Goal: Check status

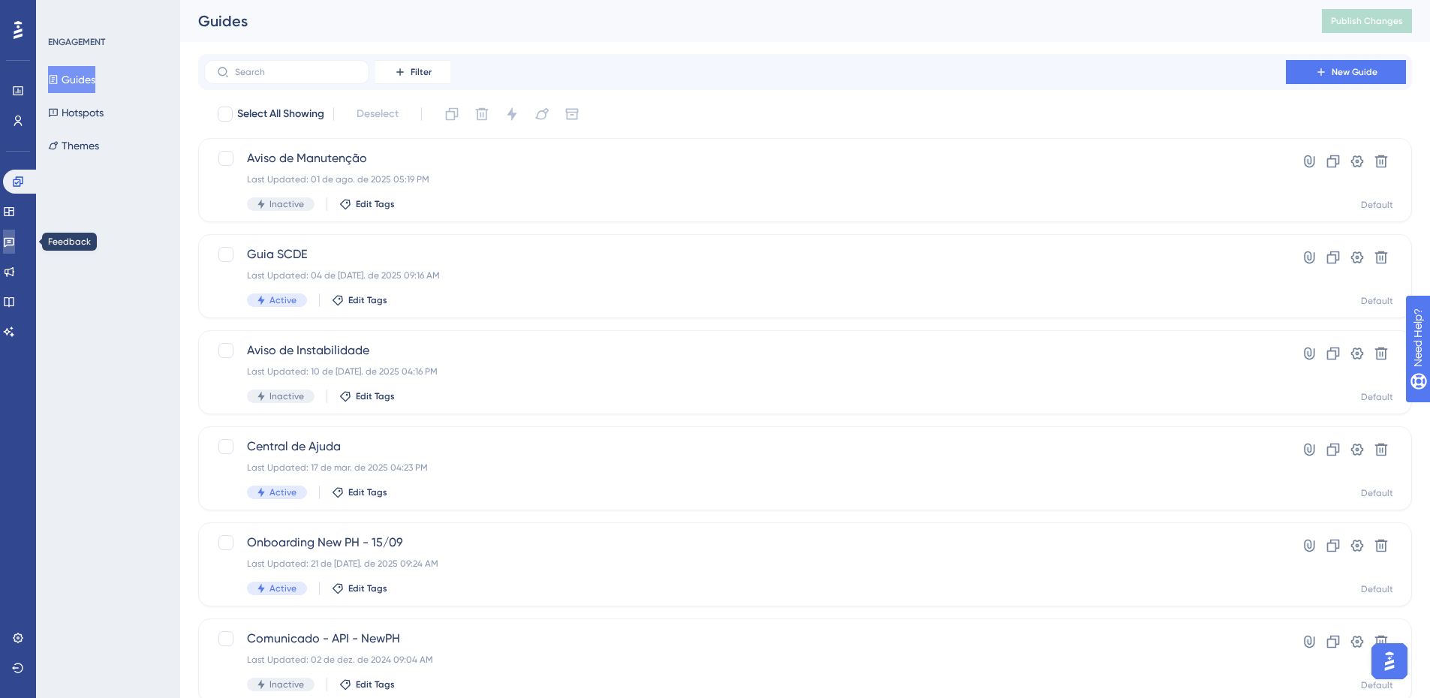
click at [14, 239] on icon at bounding box center [9, 243] width 11 height 10
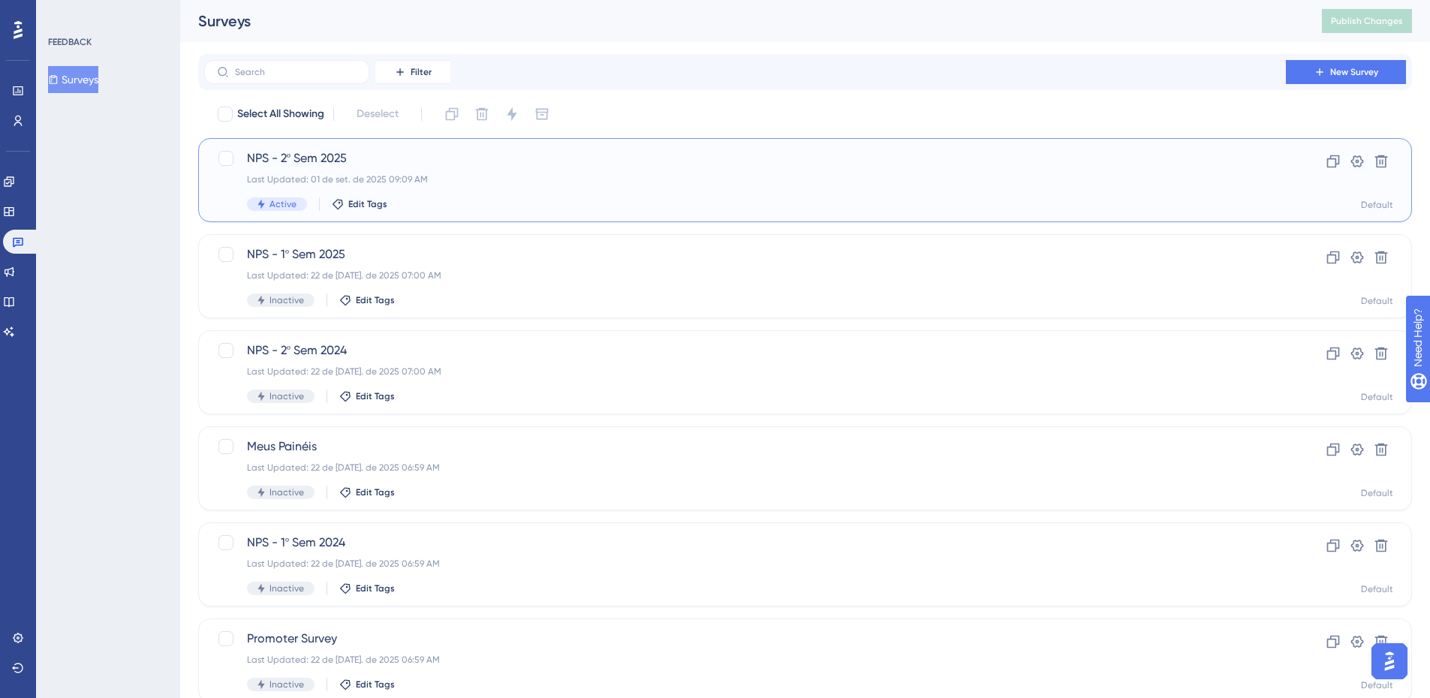
click at [600, 155] on span "NPS - 2º Sem 2025" at bounding box center [745, 158] width 996 height 18
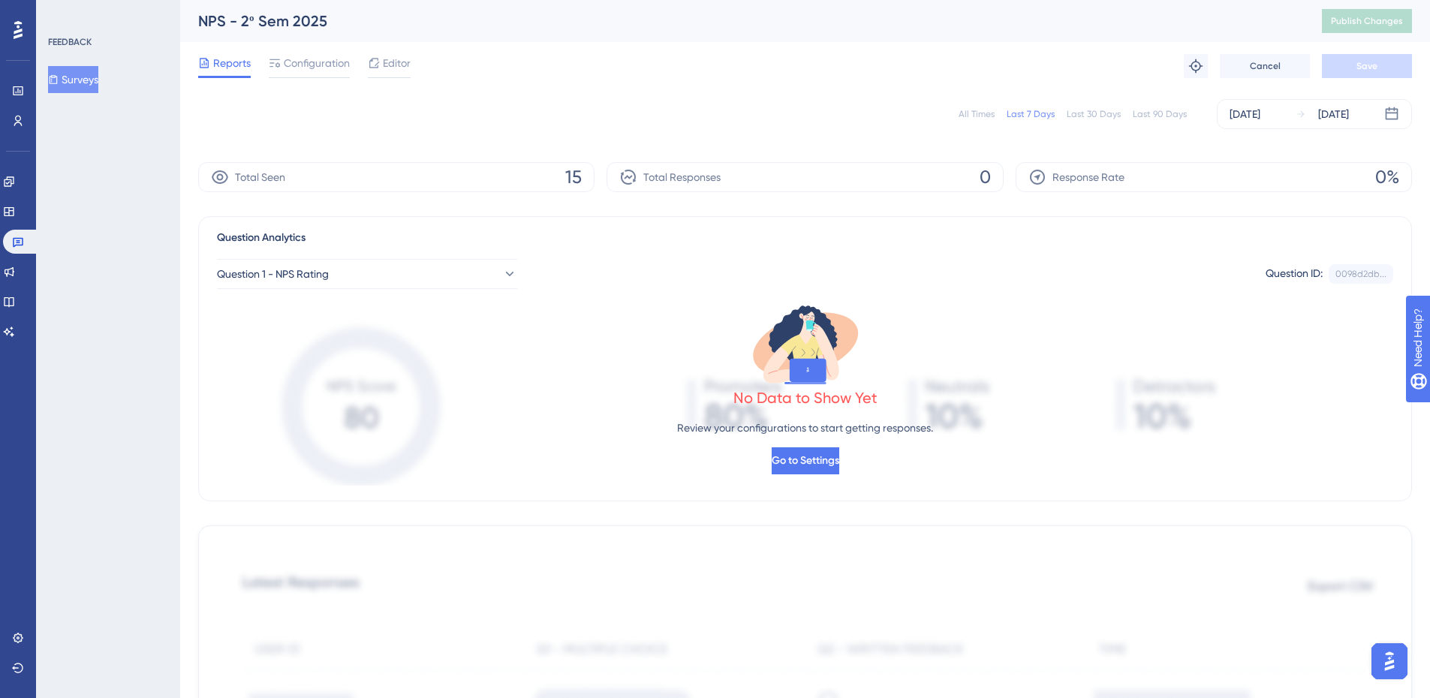
click at [1199, 143] on div "All Times Last 7 Days Last 30 Days Last 90 Days [DATE] [DATE] Total Seen 15 Tot…" at bounding box center [805, 675] width 1214 height 1171
click at [402, 63] on span "Editor" at bounding box center [397, 63] width 28 height 18
